Goal: Find contact information: Find contact information

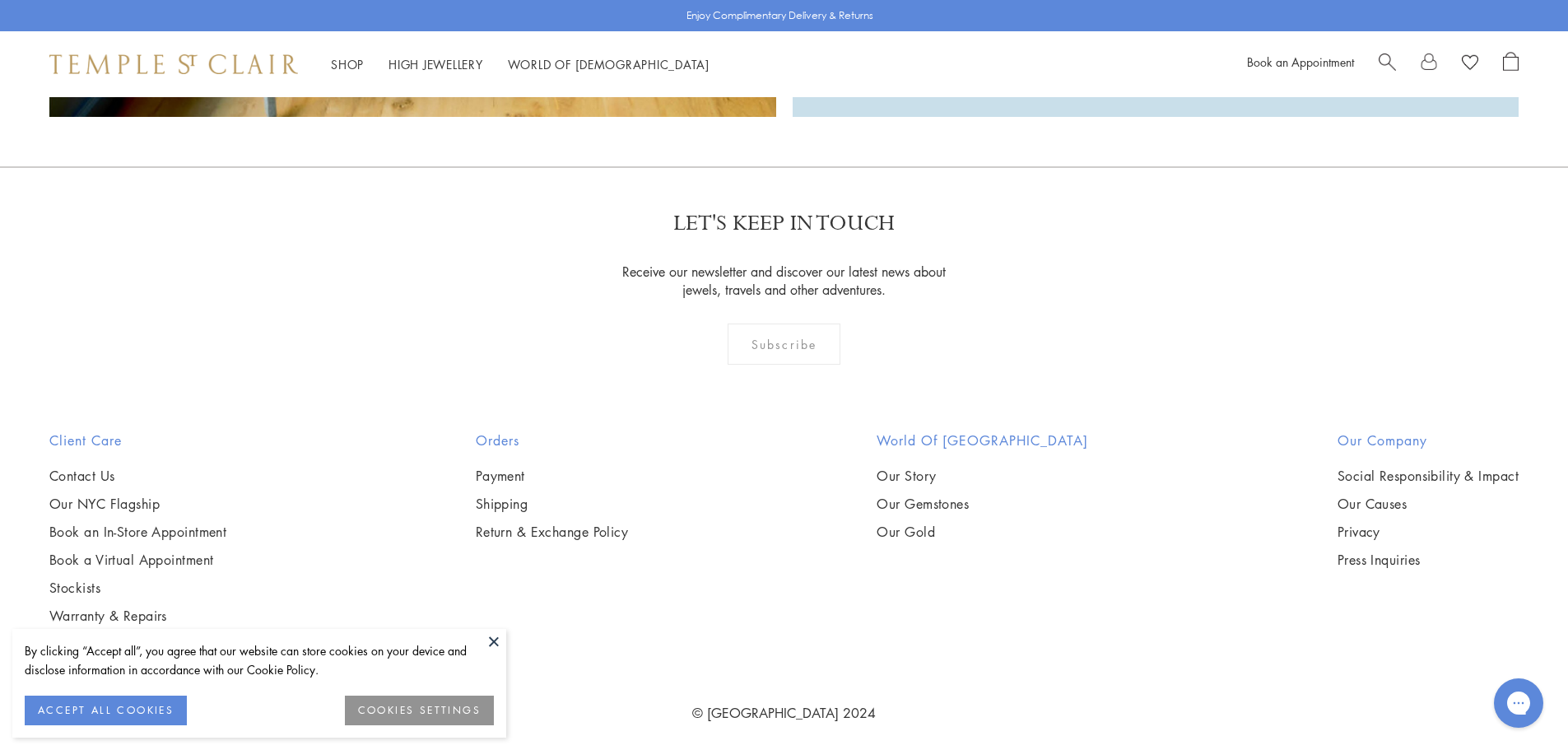
scroll to position [3980, 0]
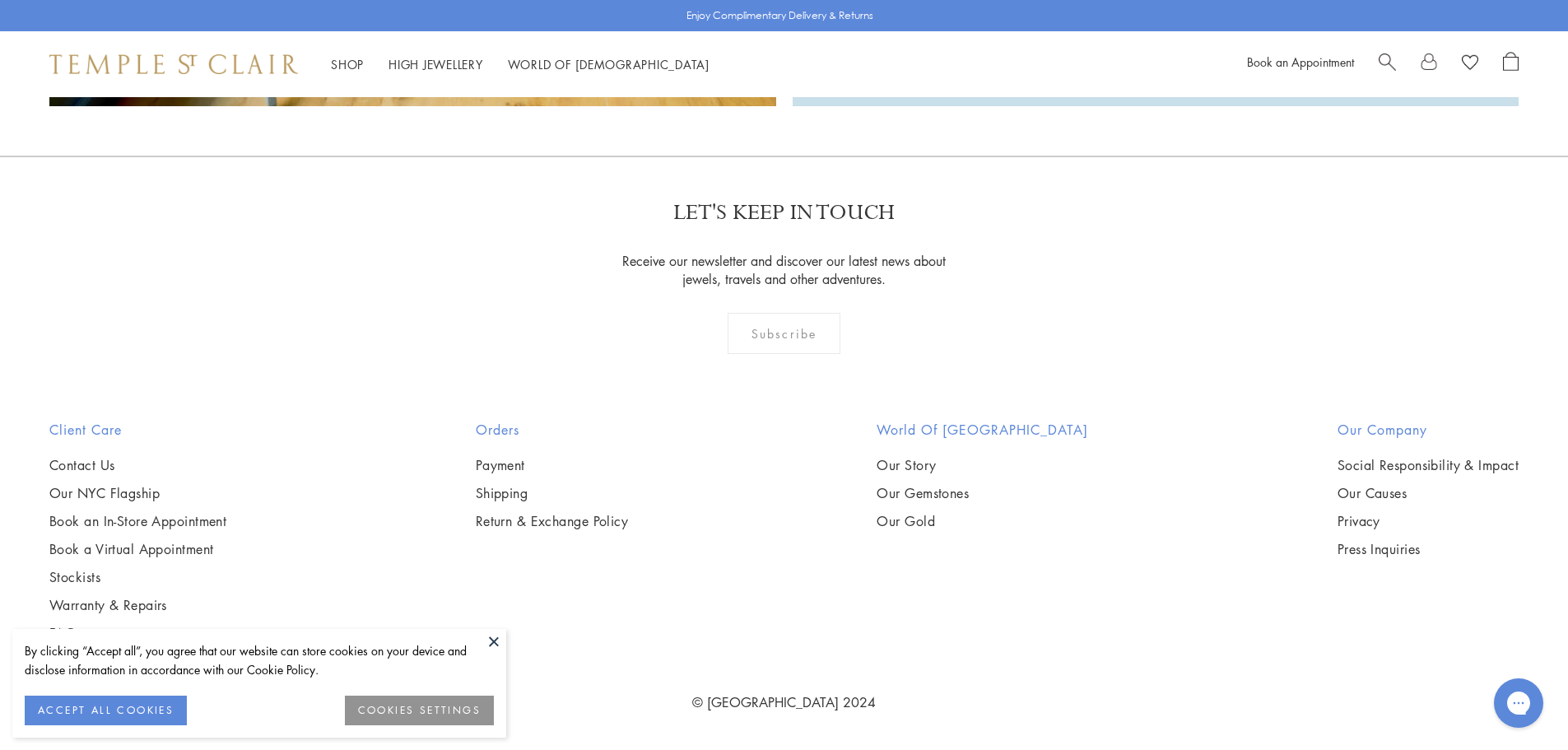
drag, startPoint x: 1578, startPoint y: 56, endPoint x: 1556, endPoint y: 680, distance: 624.4
click at [492, 642] on button at bounding box center [494, 641] width 24 height 24
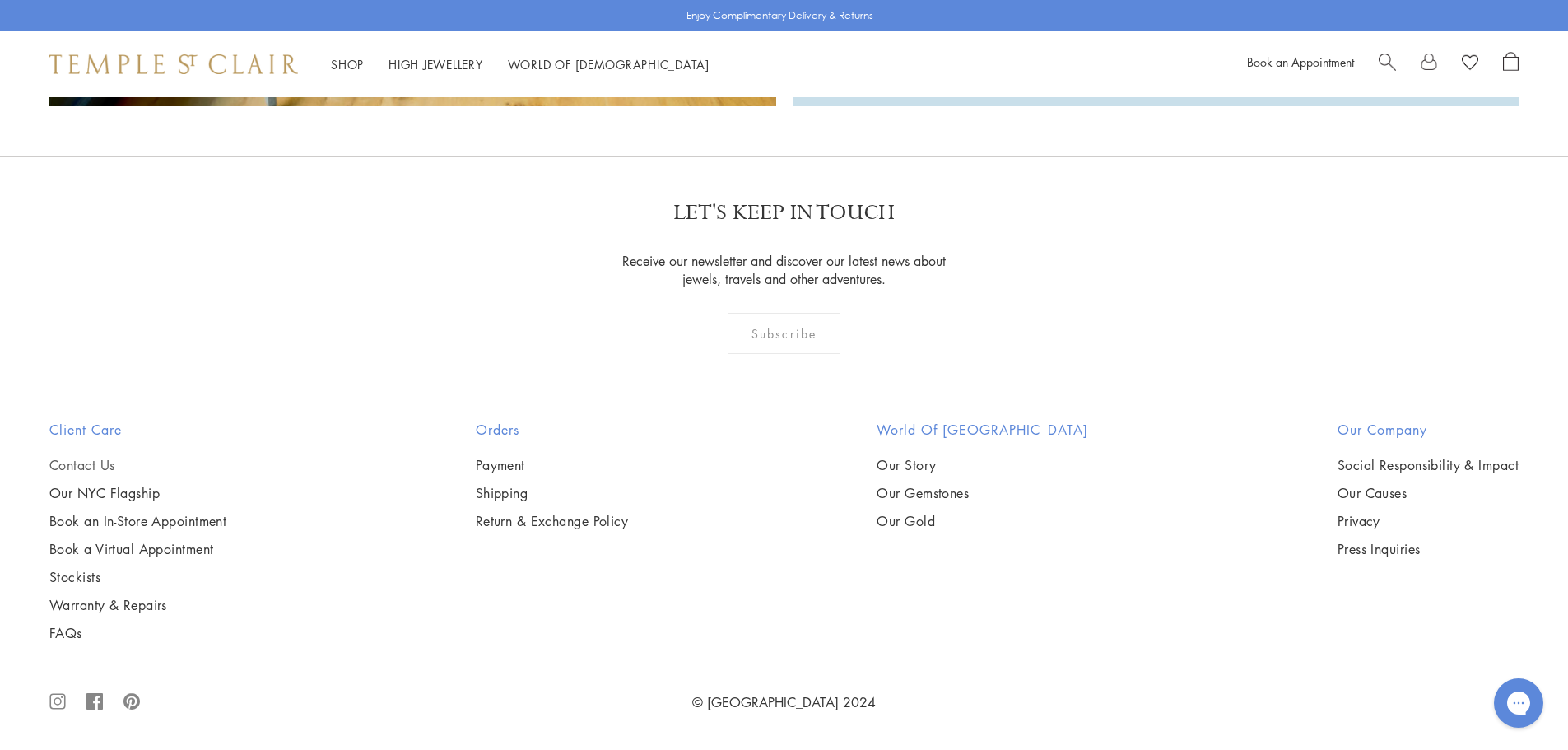
click at [84, 456] on link "Contact Us" at bounding box center [138, 464] width 177 height 18
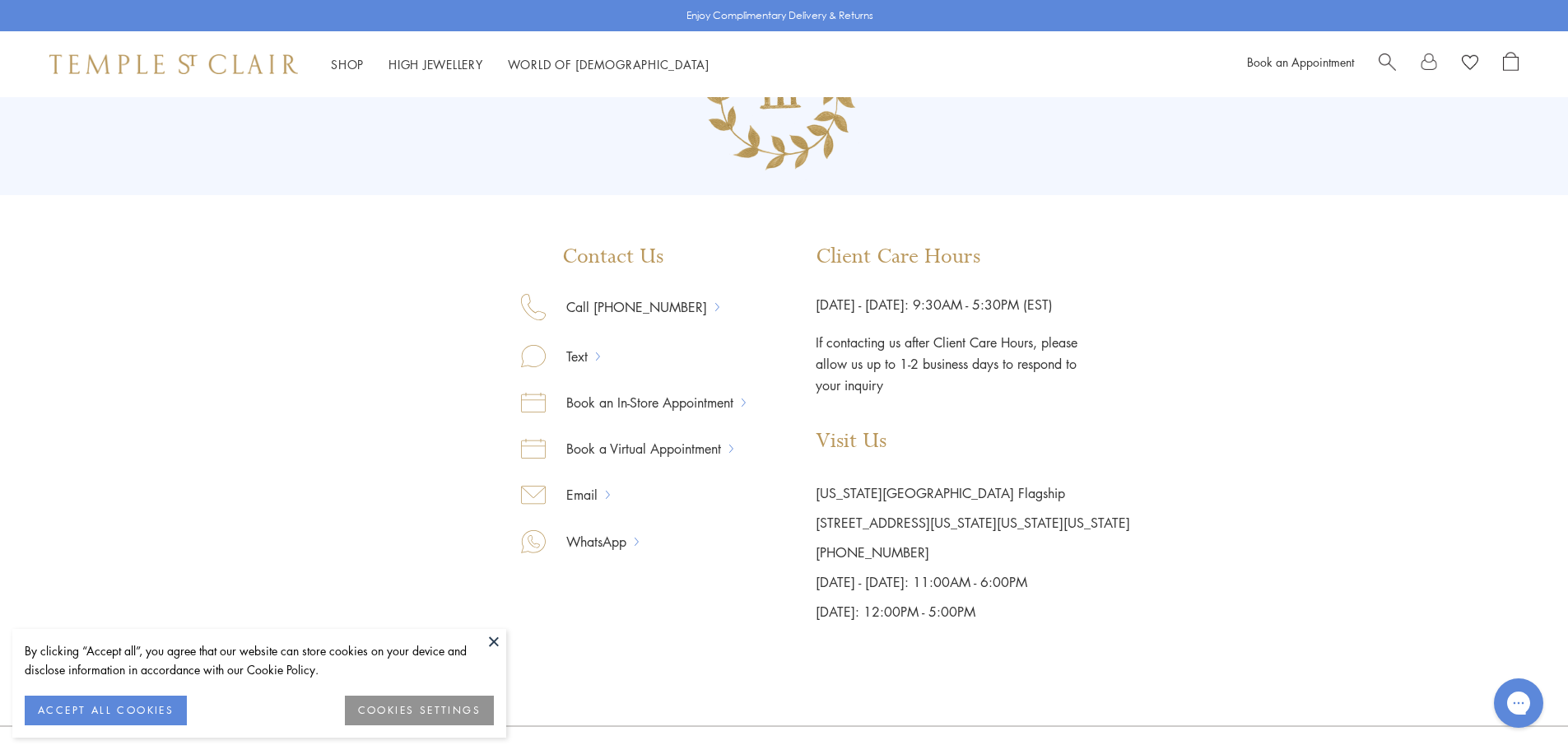
scroll to position [122, 0]
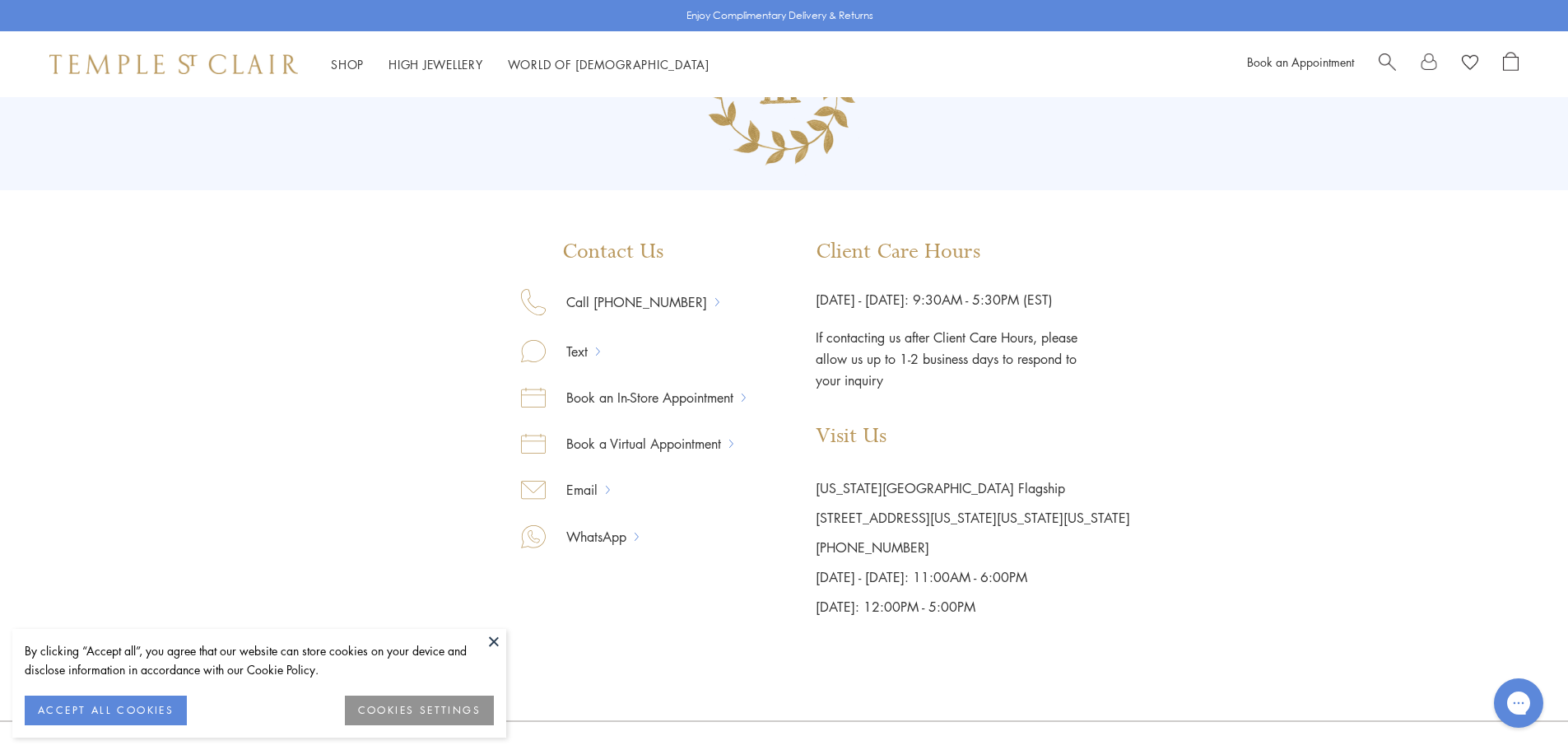
drag, startPoint x: 460, startPoint y: 388, endPoint x: 457, endPoint y: 413, distance: 25.2
click at [587, 489] on link "Email" at bounding box center [576, 488] width 60 height 21
click at [580, 486] on link "Email" at bounding box center [576, 488] width 60 height 21
